Goal: Task Accomplishment & Management: Manage account settings

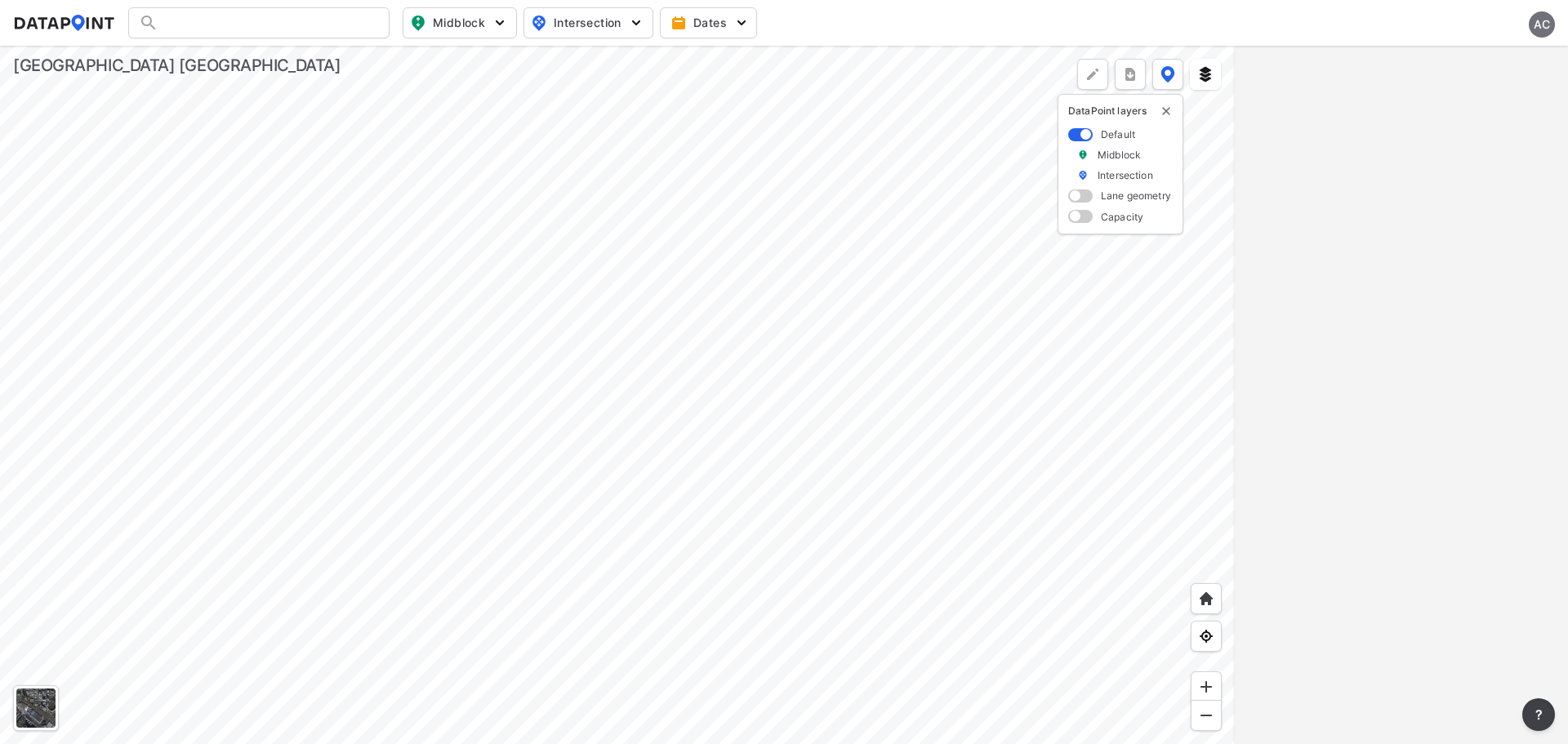
click at [1547, 29] on div "AC" at bounding box center [1542, 24] width 26 height 26
click at [1459, 99] on p "Log out" at bounding box center [1487, 94] width 138 height 29
click at [1467, 24] on span "Sign in" at bounding box center [1456, 23] width 38 height 16
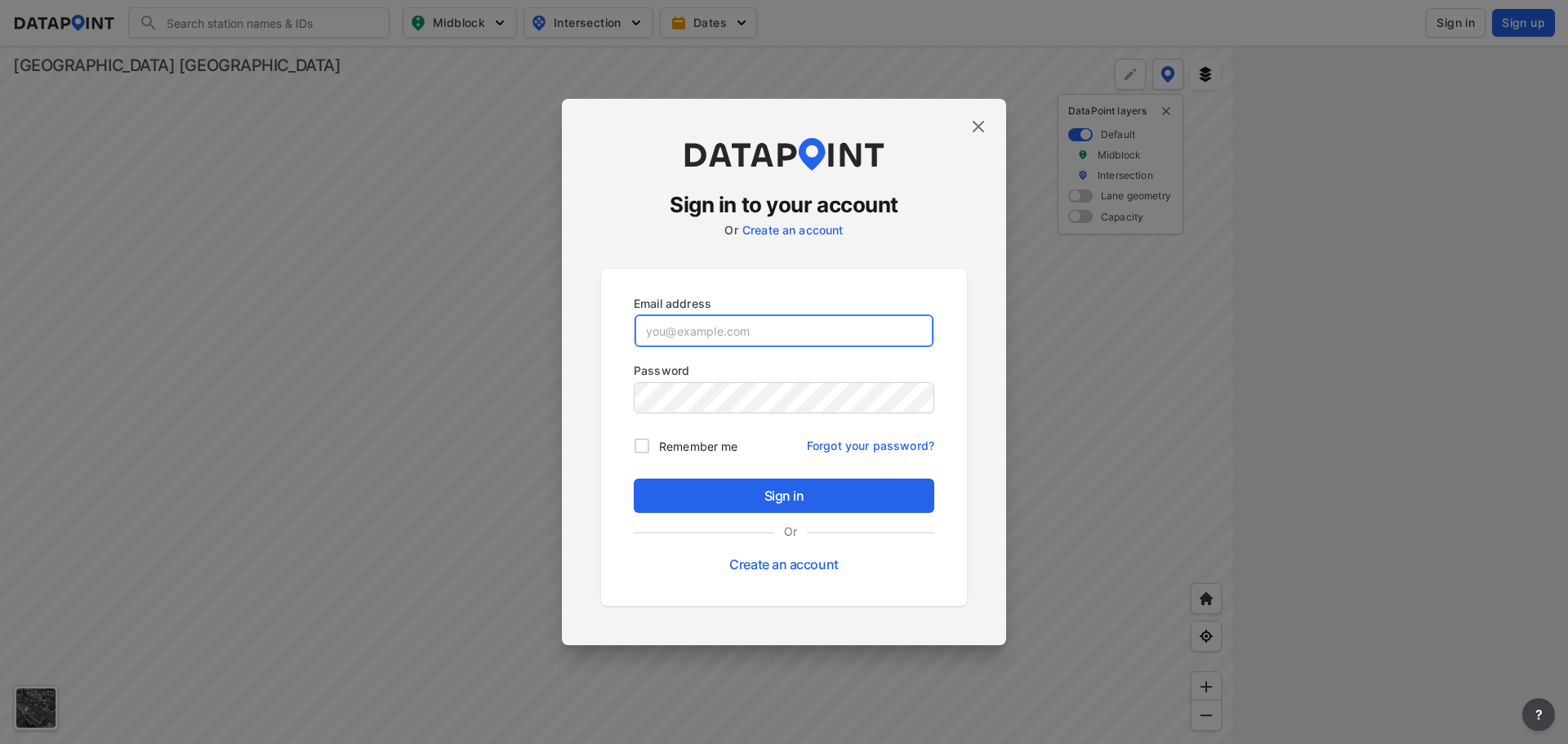
type input "[EMAIL_ADDRESS][DOMAIN_NAME]"
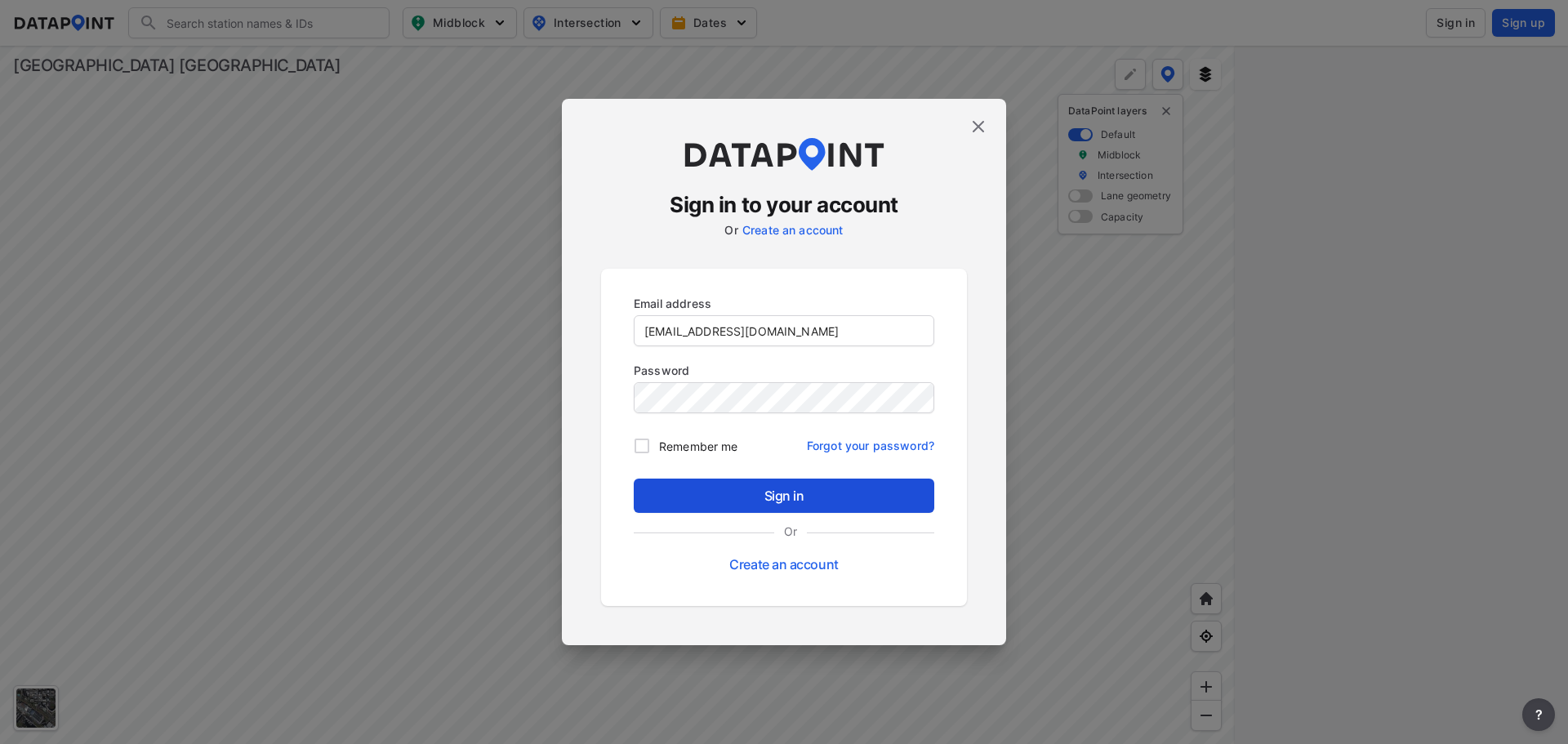
click at [780, 489] on span "Sign in" at bounding box center [784, 496] width 274 height 20
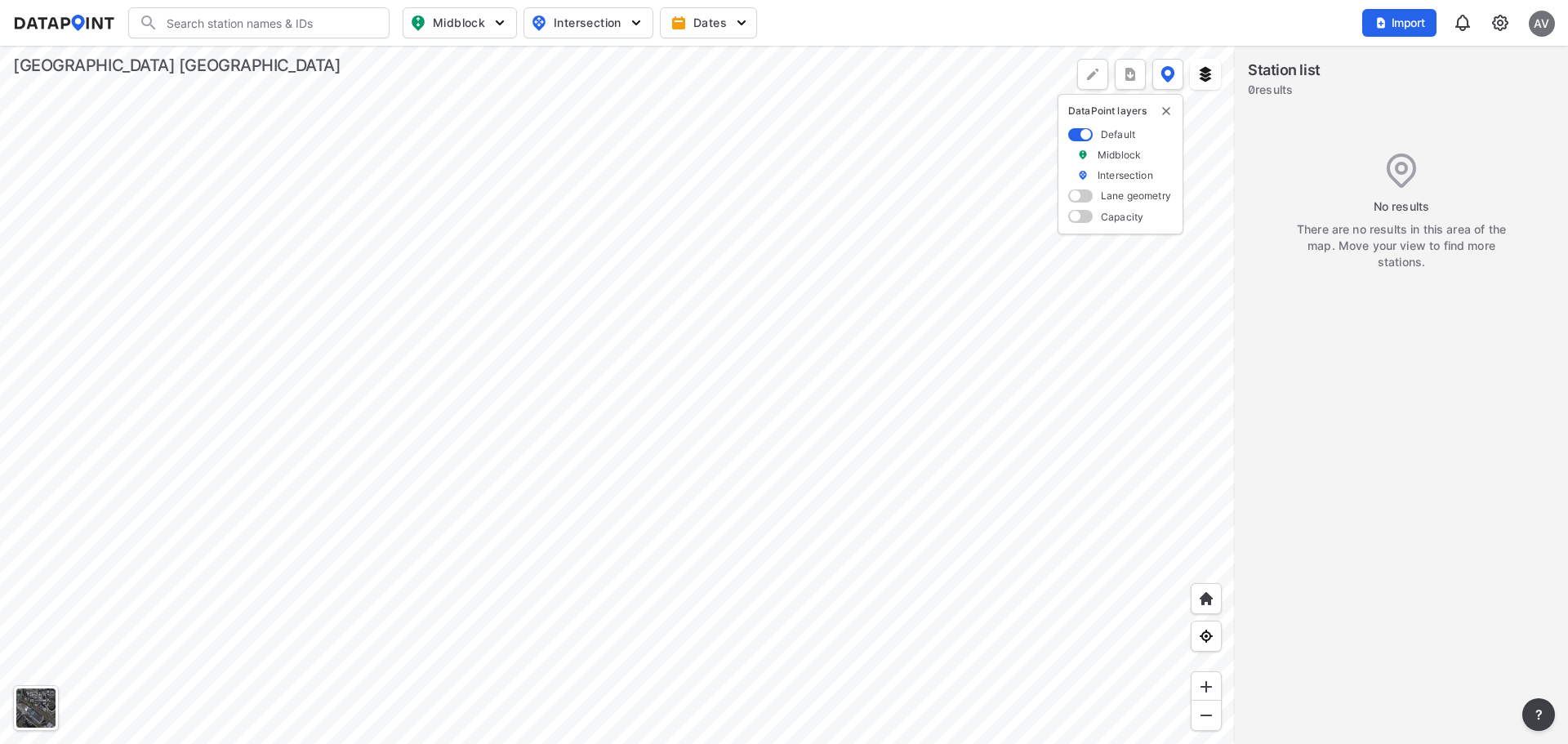
click at [1499, 22] on img at bounding box center [1501, 23] width 20 height 20
click at [1412, 57] on link "Data management" at bounding box center [1429, 62] width 140 height 16
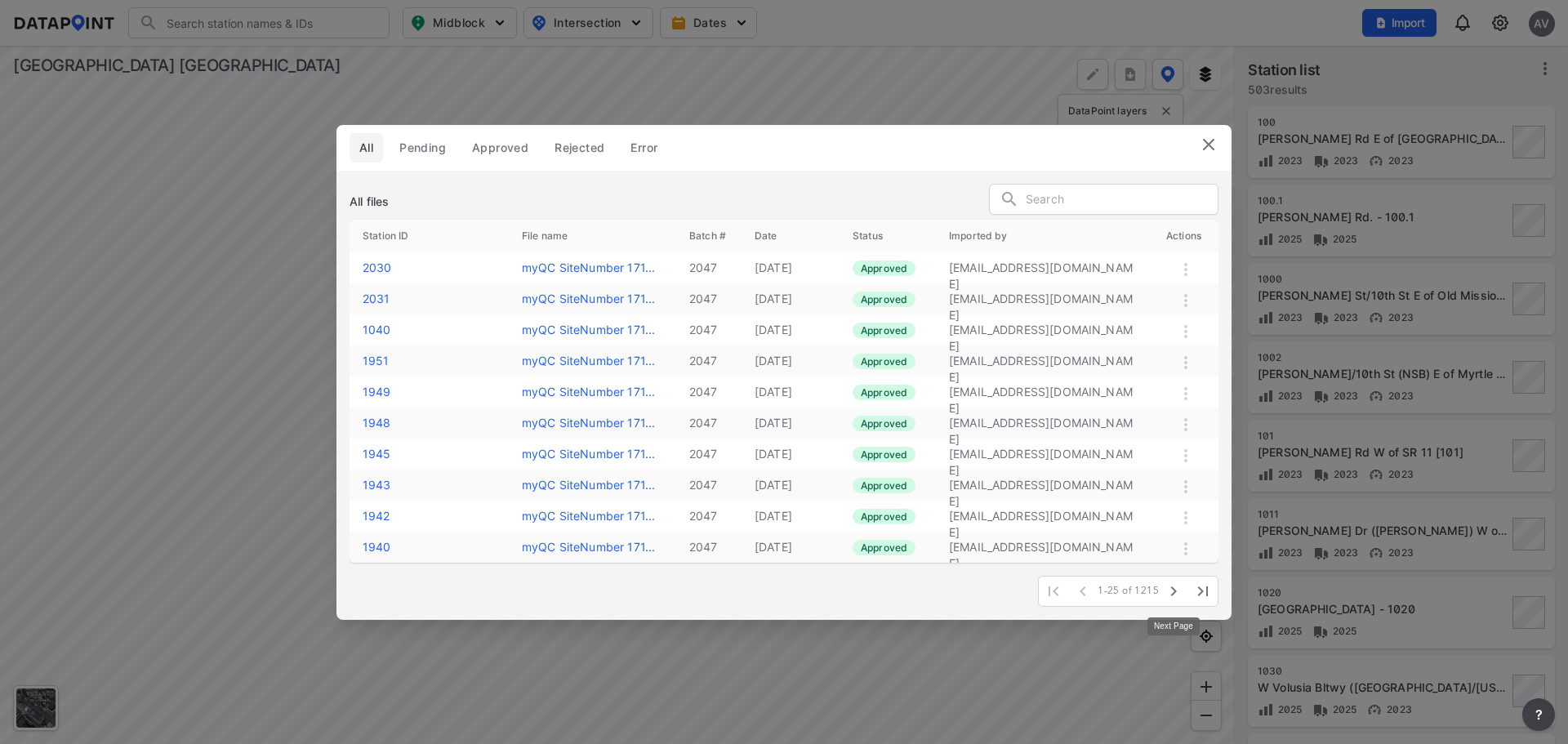
click at [1171, 591] on icon "button" at bounding box center [1174, 591] width 20 height 20
click at [1171, 592] on icon "button" at bounding box center [1174, 591] width 20 height 20
click at [1171, 594] on icon "button" at bounding box center [1174, 591] width 20 height 20
click at [1173, 592] on icon "button" at bounding box center [1174, 591] width 20 height 20
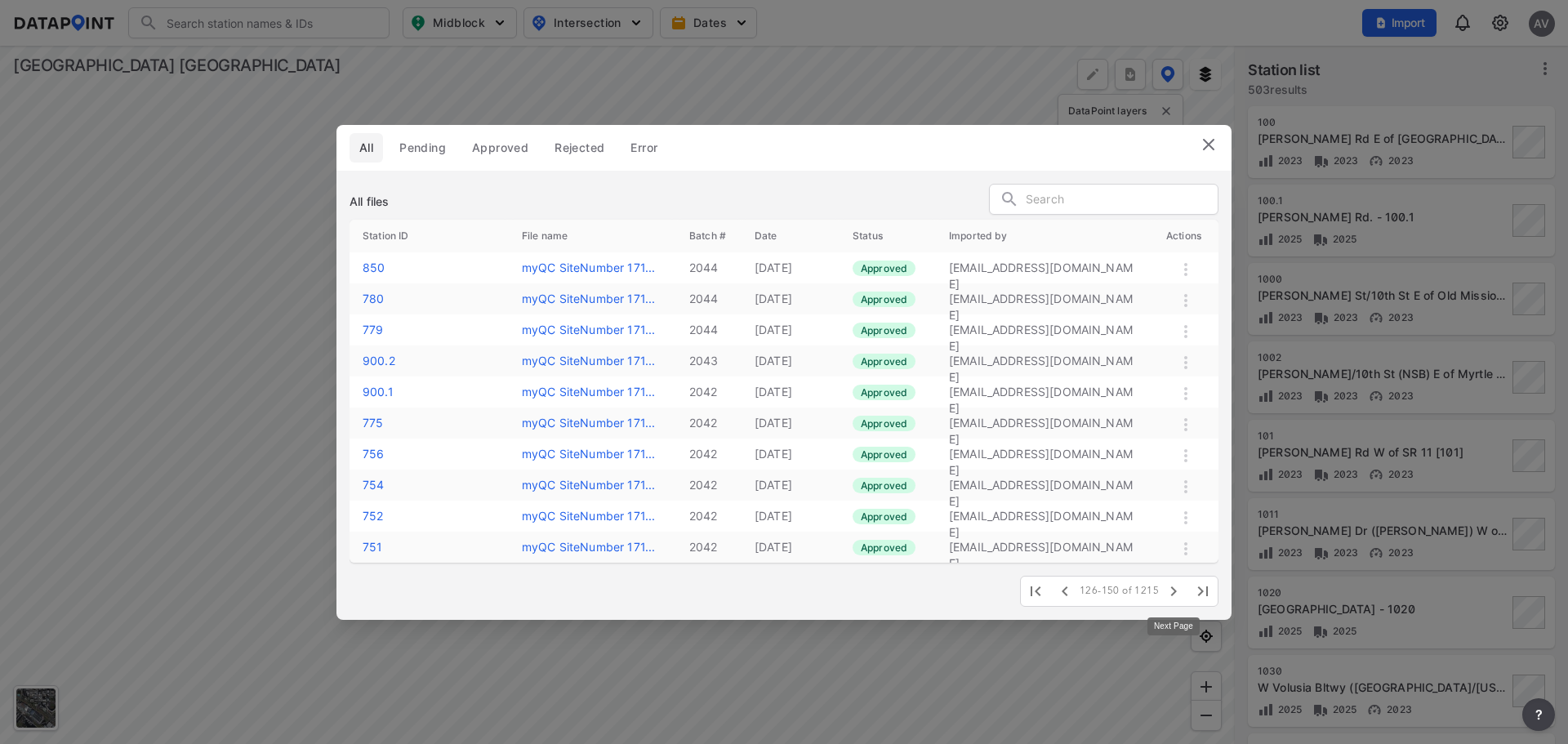
click at [1172, 592] on icon "button" at bounding box center [1174, 591] width 20 height 20
click at [1064, 590] on icon "button" at bounding box center [1066, 591] width 20 height 20
click at [1085, 204] on input "text" at bounding box center [1122, 200] width 192 height 24
click at [1117, 191] on input "43" at bounding box center [1117, 200] width 183 height 24
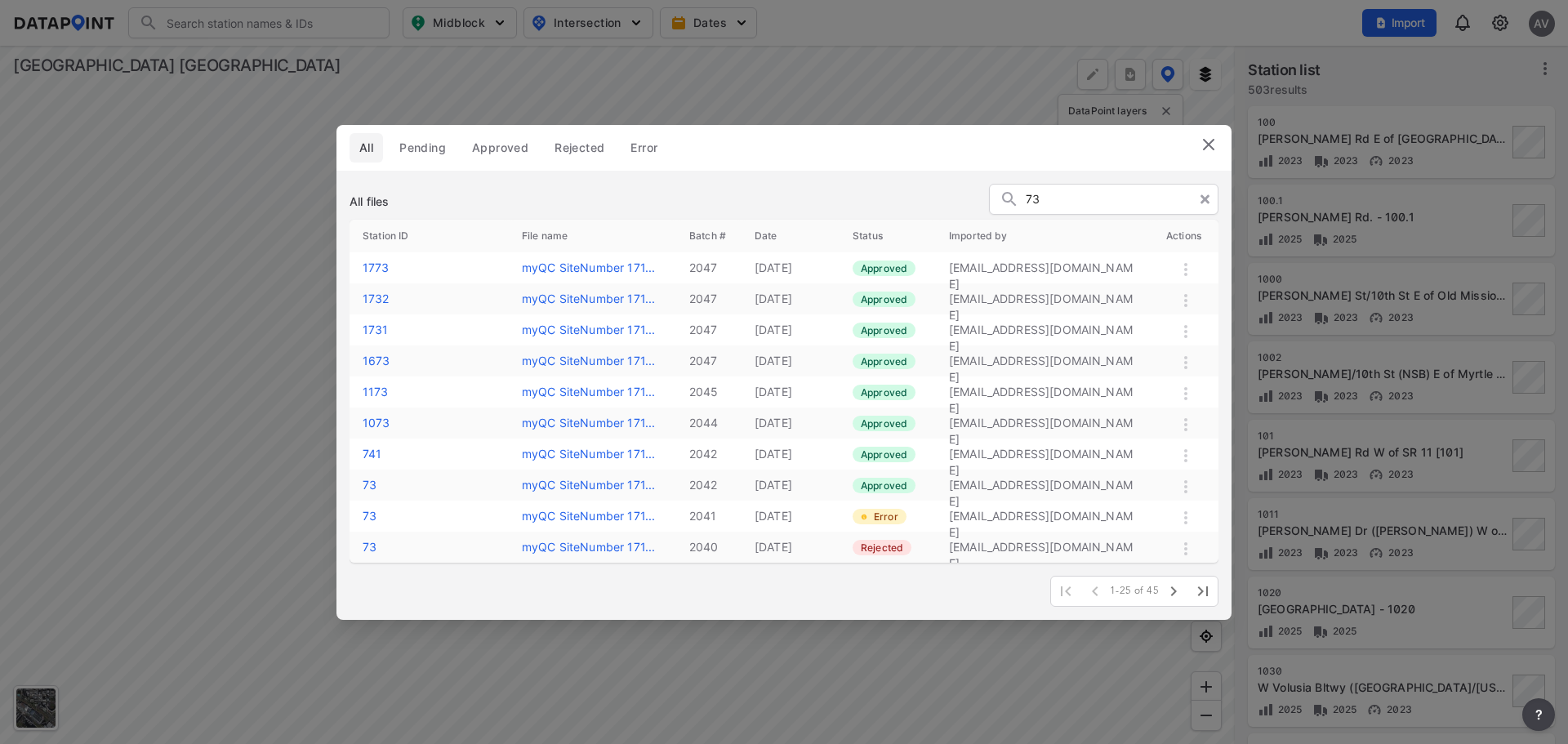
type input "73"
click at [1204, 205] on icon at bounding box center [1205, 199] width 9 height 13
click at [1167, 583] on icon "button" at bounding box center [1174, 591] width 20 height 20
click at [1170, 587] on icon "button" at bounding box center [1174, 591] width 20 height 20
click at [1173, 589] on icon "button" at bounding box center [1174, 591] width 20 height 20
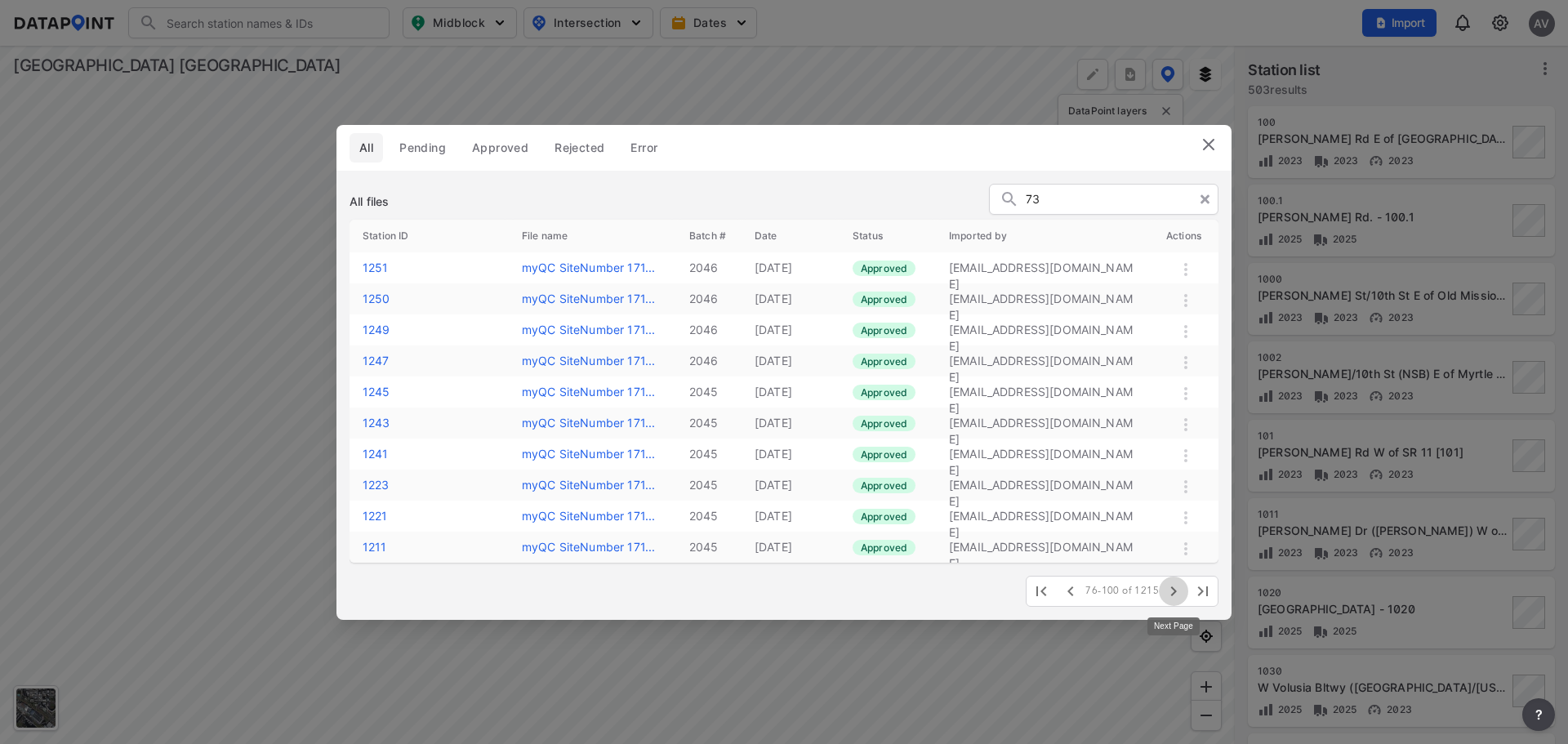
click at [1173, 589] on icon "button" at bounding box center [1174, 591] width 20 height 20
click at [1177, 593] on icon "button" at bounding box center [1174, 591] width 20 height 20
click at [441, 151] on span "Pending" at bounding box center [422, 148] width 46 height 16
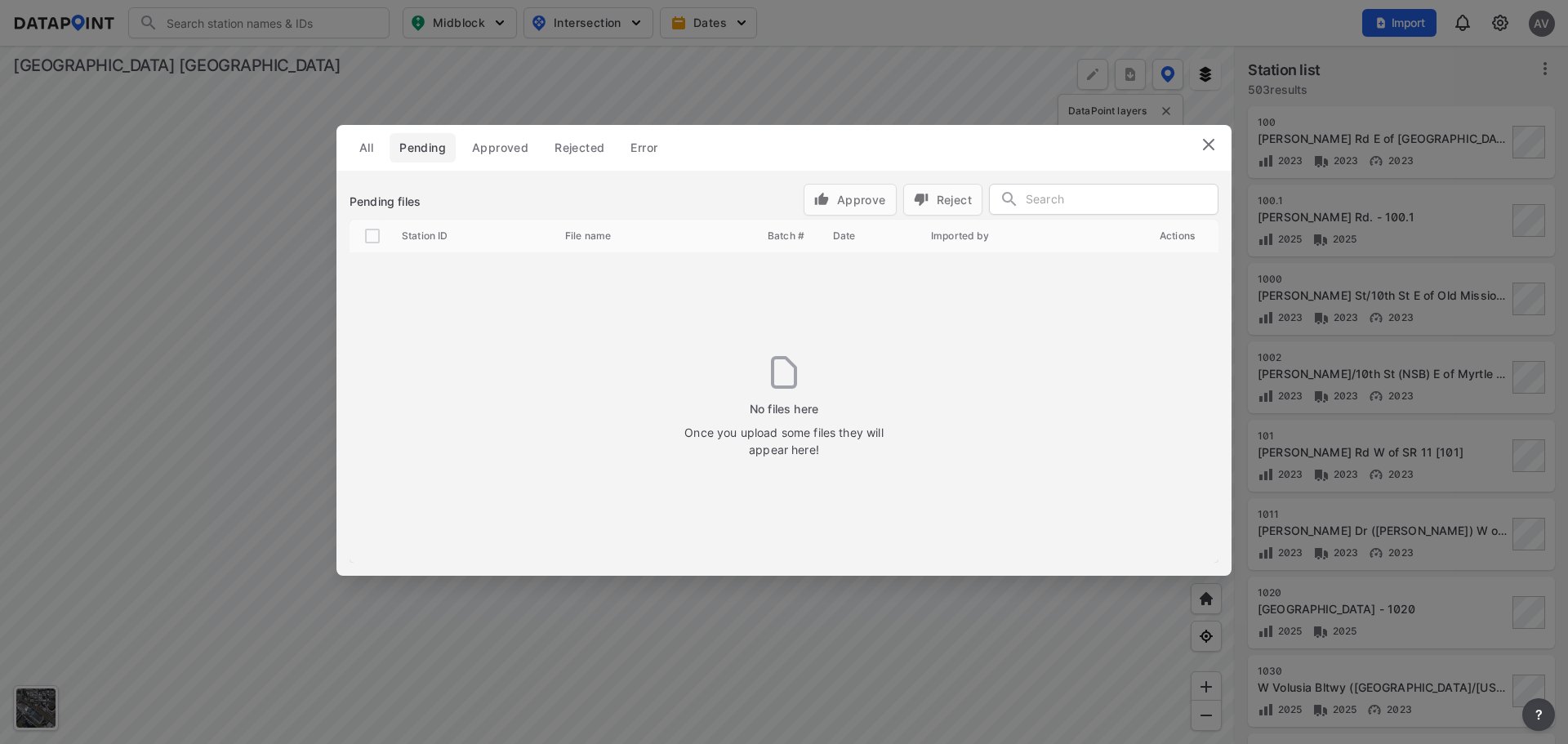
click at [618, 143] on div "All Pending Approved Rejected Error" at bounding box center [512, 148] width 324 height 29
click at [593, 144] on span "Rejected" at bounding box center [579, 148] width 50 height 16
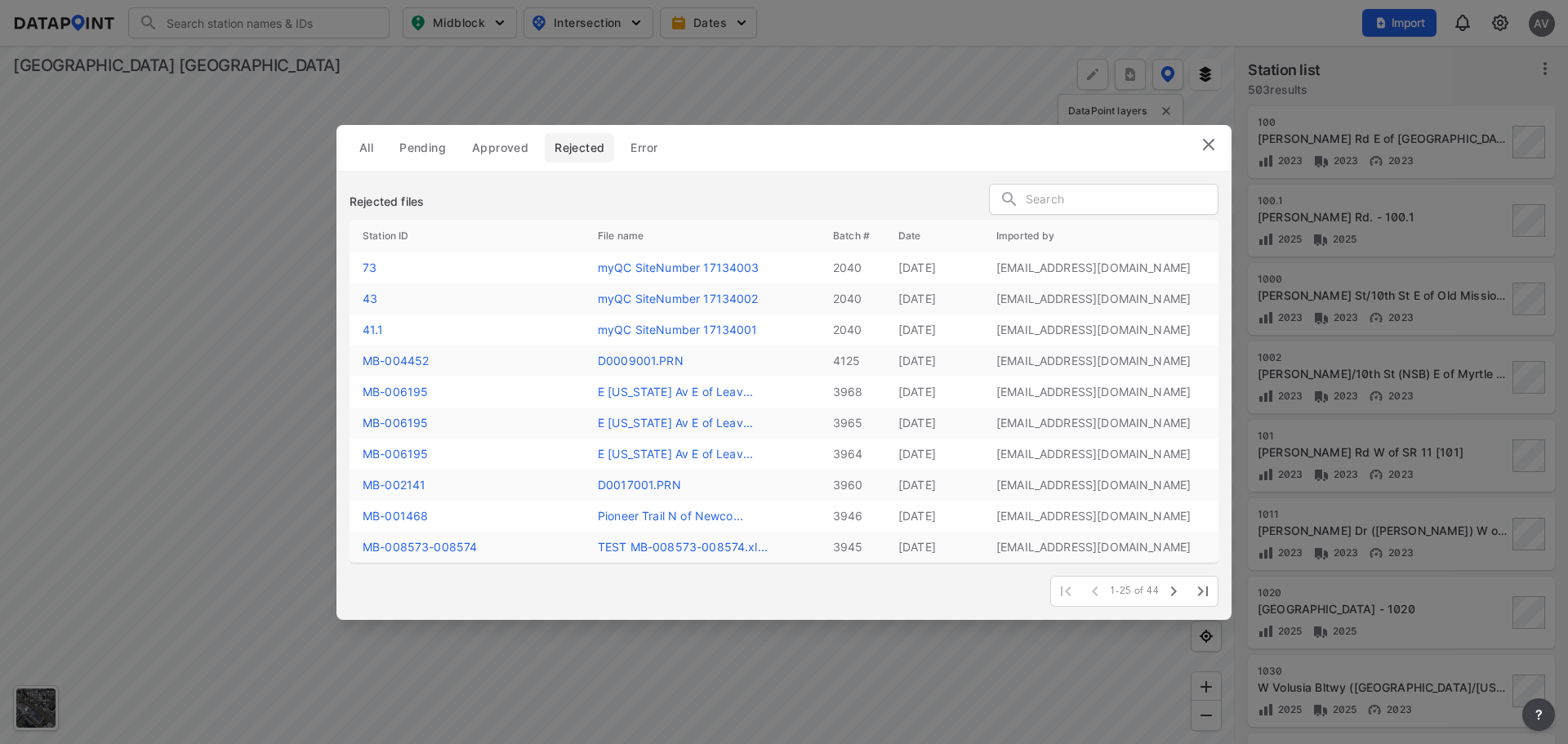
click at [650, 145] on span "Error" at bounding box center [645, 148] width 27 height 16
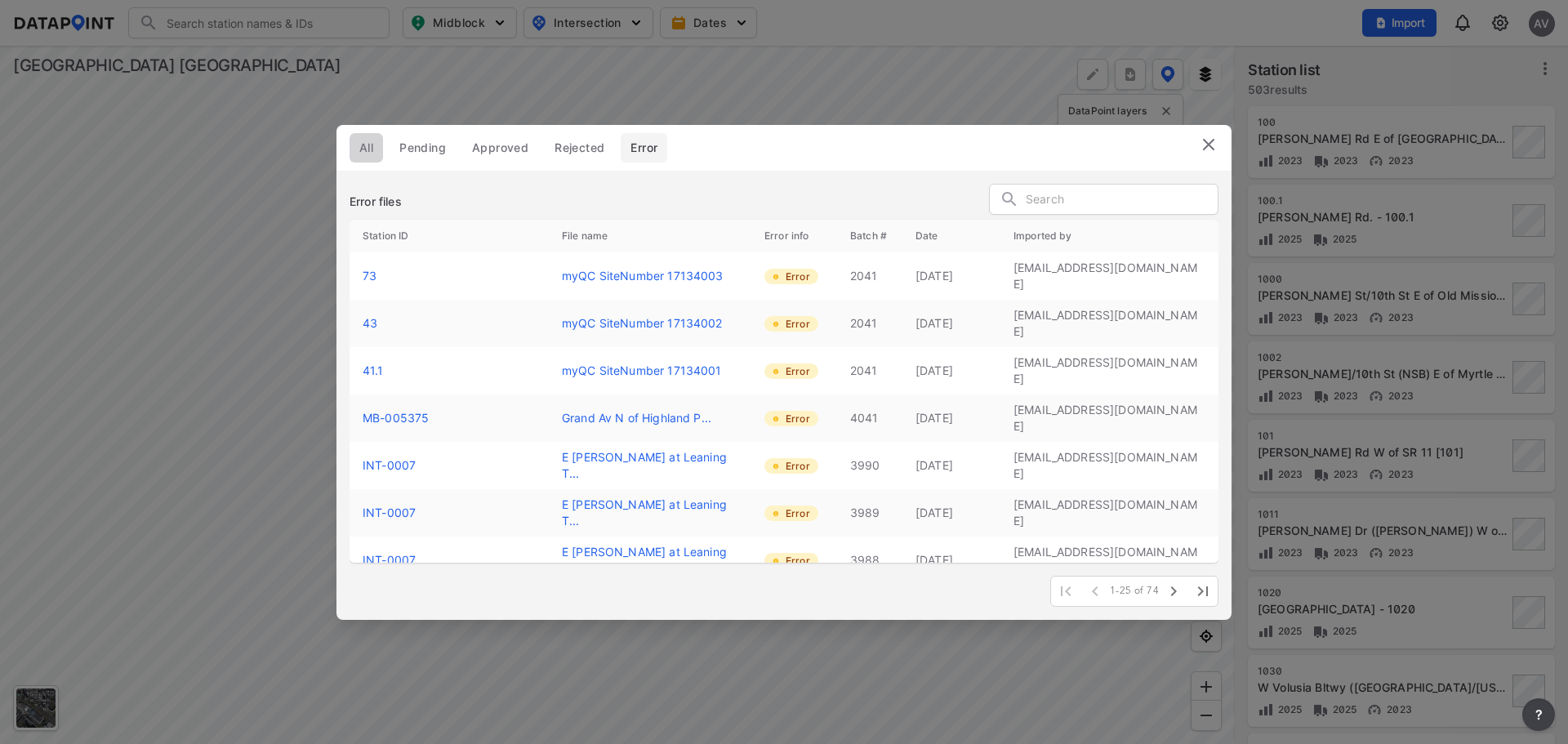
click at [368, 147] on span "All" at bounding box center [366, 148] width 14 height 16
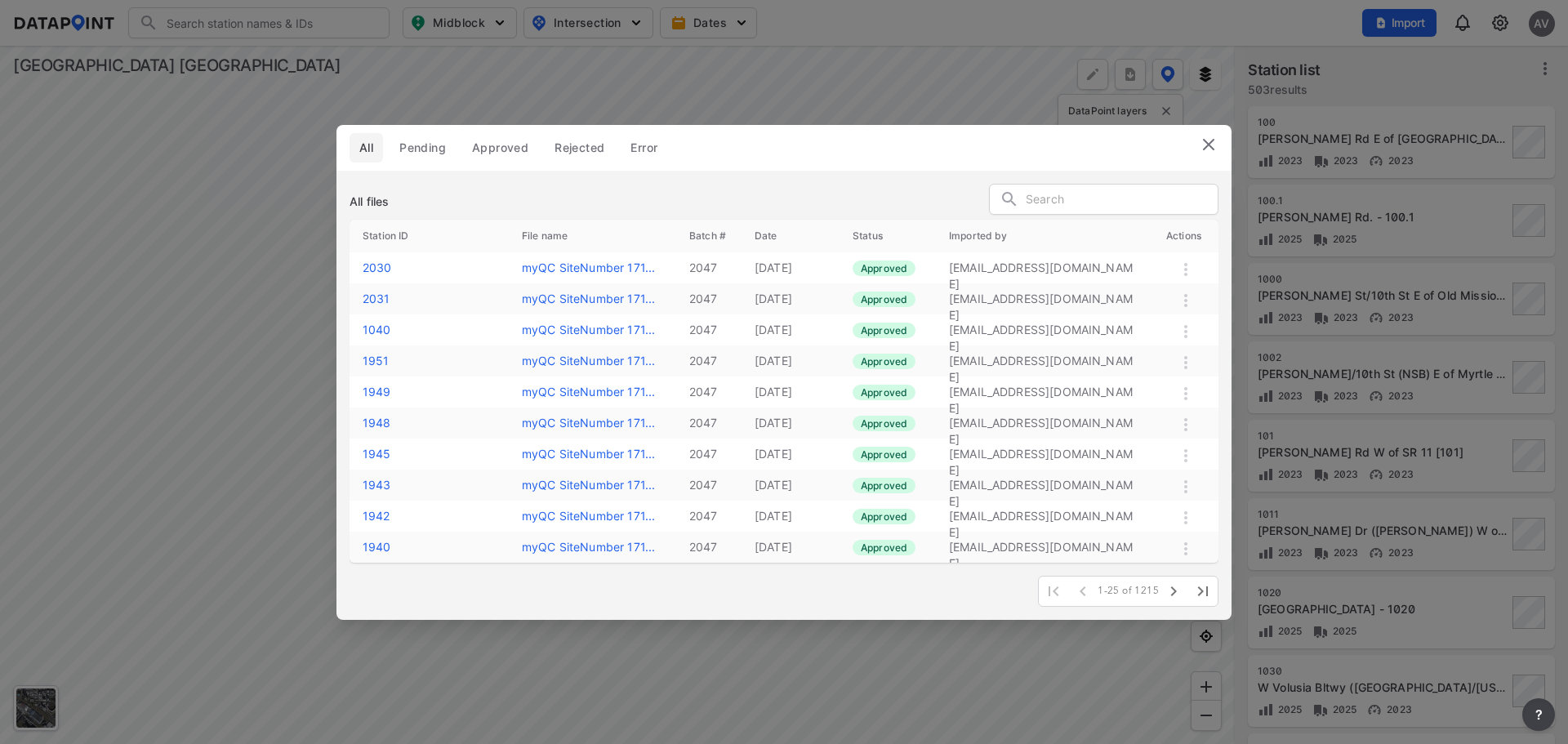
click at [1213, 143] on img at bounding box center [1209, 145] width 20 height 20
